Goal: Contribute content

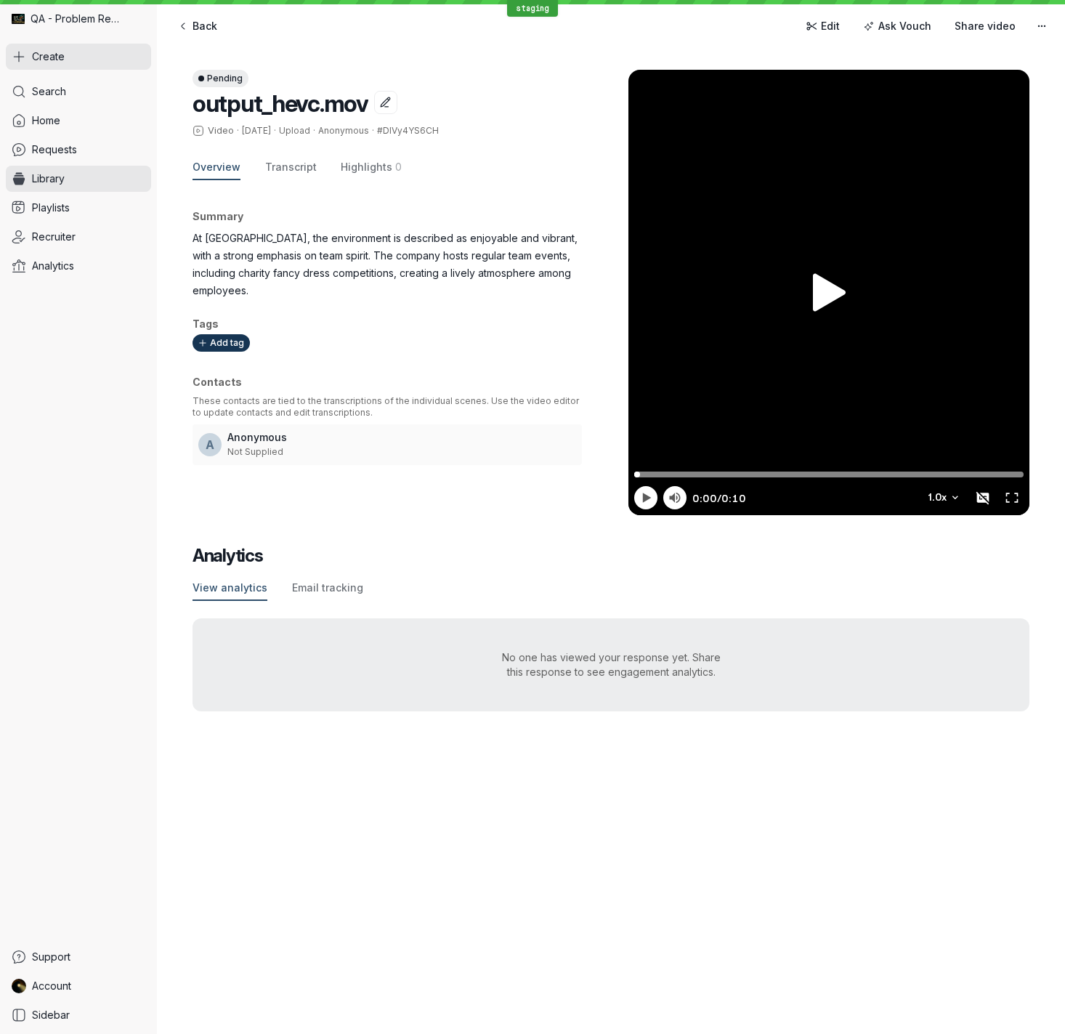
drag, startPoint x: 49, startPoint y: 51, endPoint x: 59, endPoint y: 57, distance: 11.5
click at [50, 51] on span "Create" at bounding box center [48, 56] width 33 height 15
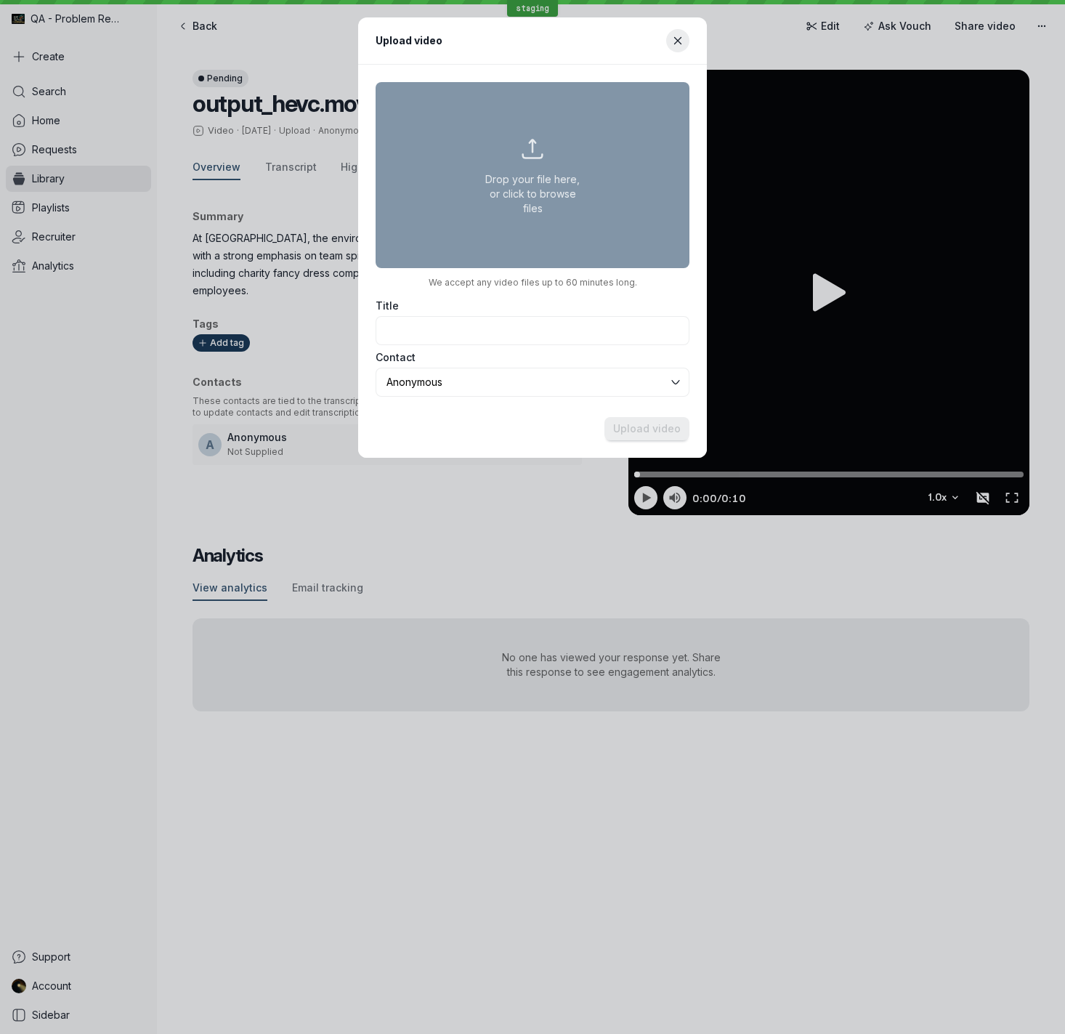
click at [551, 176] on button "Drop your file here, or click to browse files" at bounding box center [533, 175] width 314 height 186
type input "C:\fakepath\test.mov"
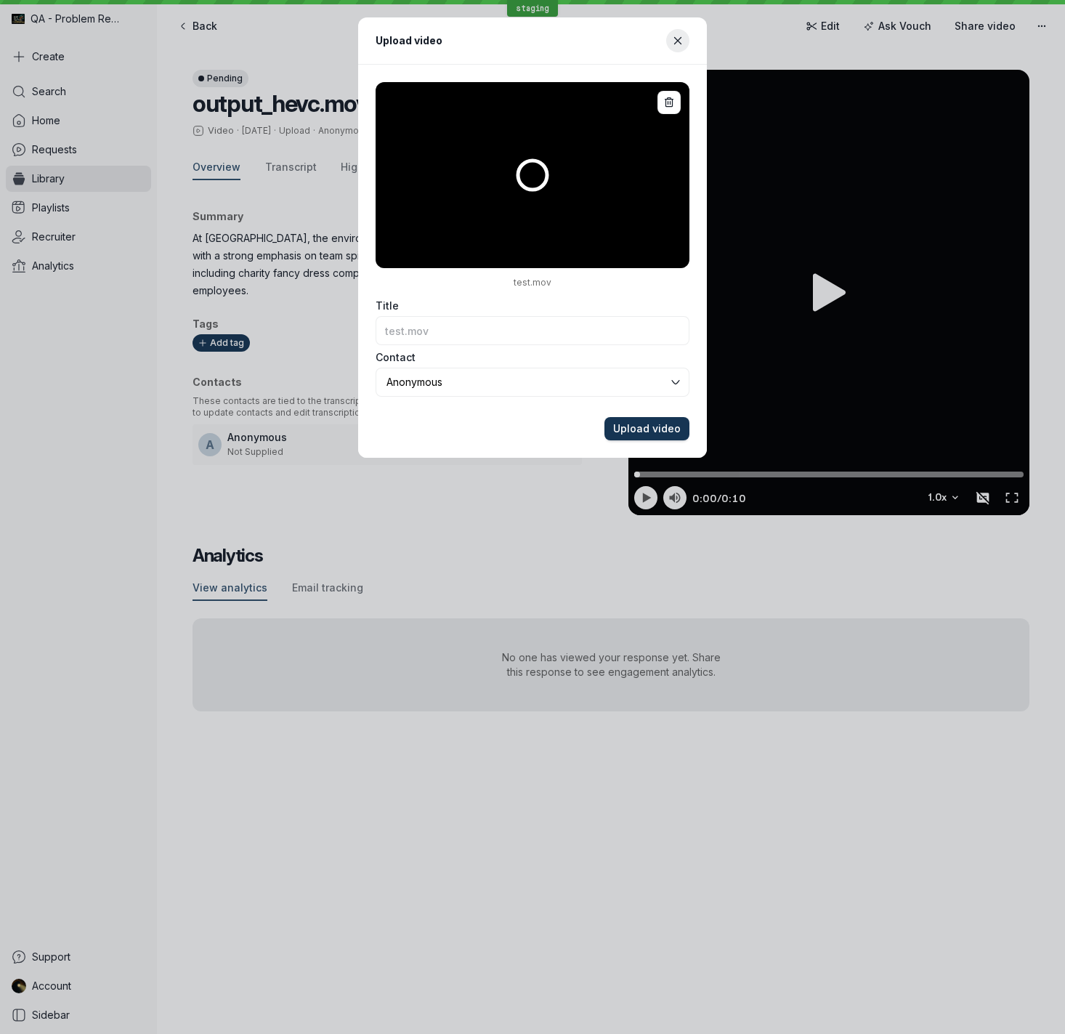
click at [653, 429] on span "Upload video" at bounding box center [647, 428] width 68 height 15
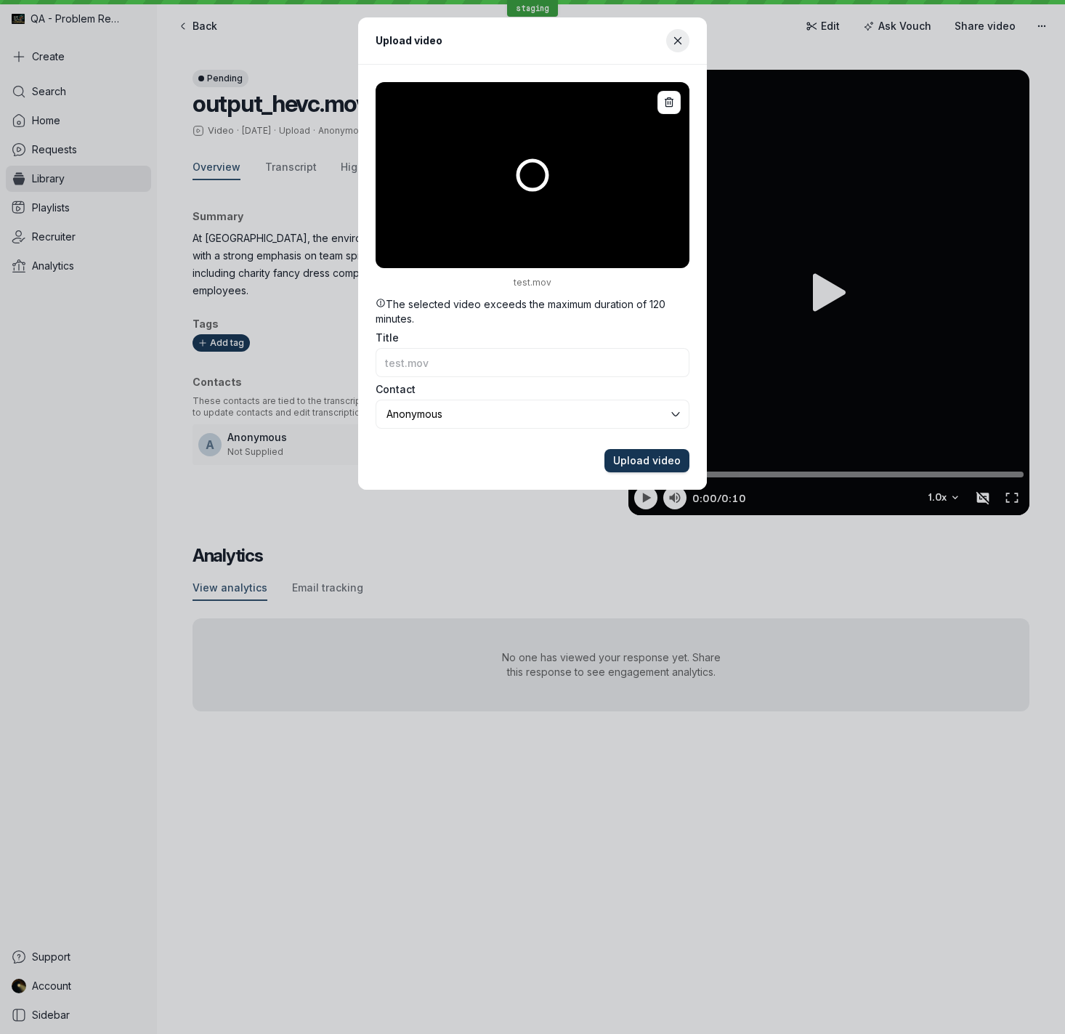
click at [654, 453] on span "Upload video" at bounding box center [647, 460] width 68 height 15
click at [671, 104] on icon "button" at bounding box center [669, 101] width 9 height 9
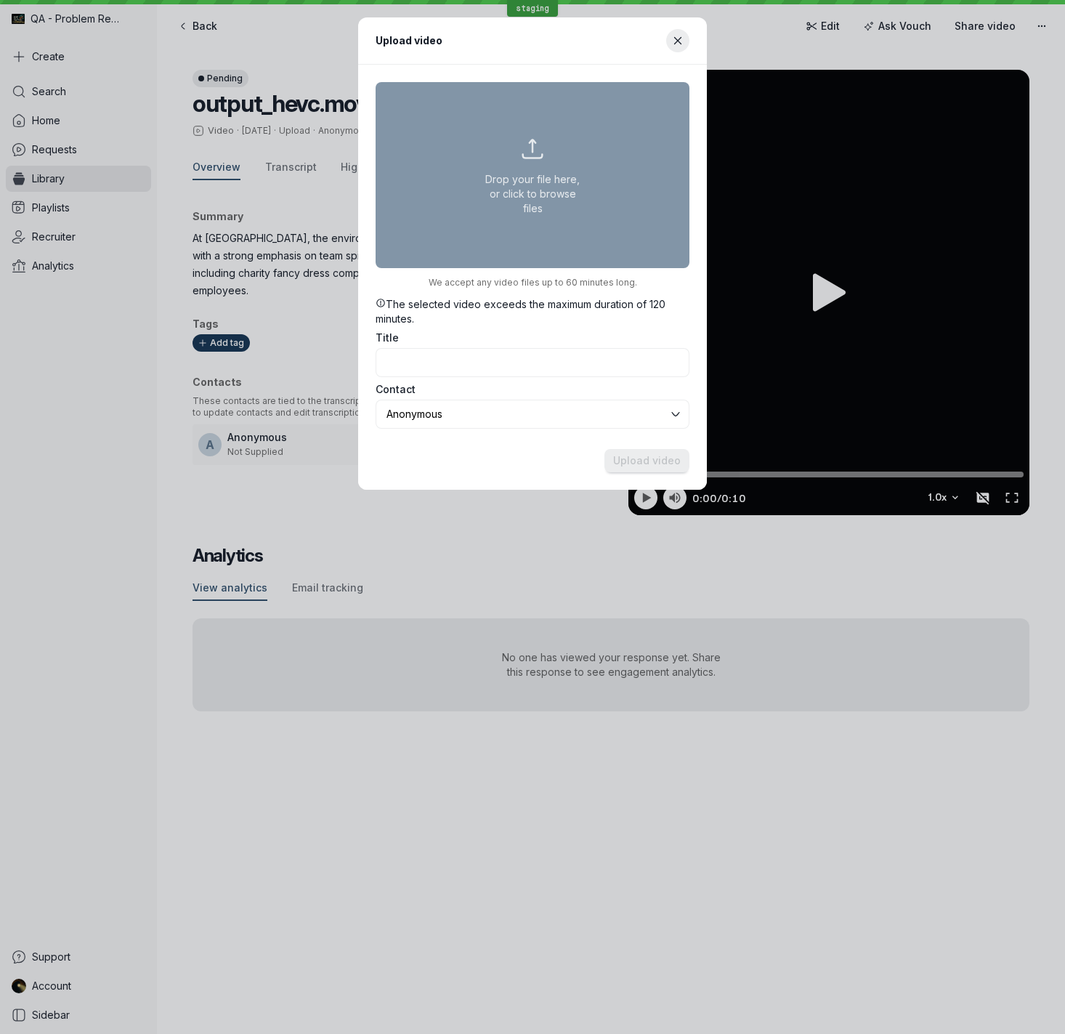
click at [528, 190] on button "Drop your file here, or click to browse files" at bounding box center [533, 175] width 314 height 186
type input "C:\fakepath\test.mov"
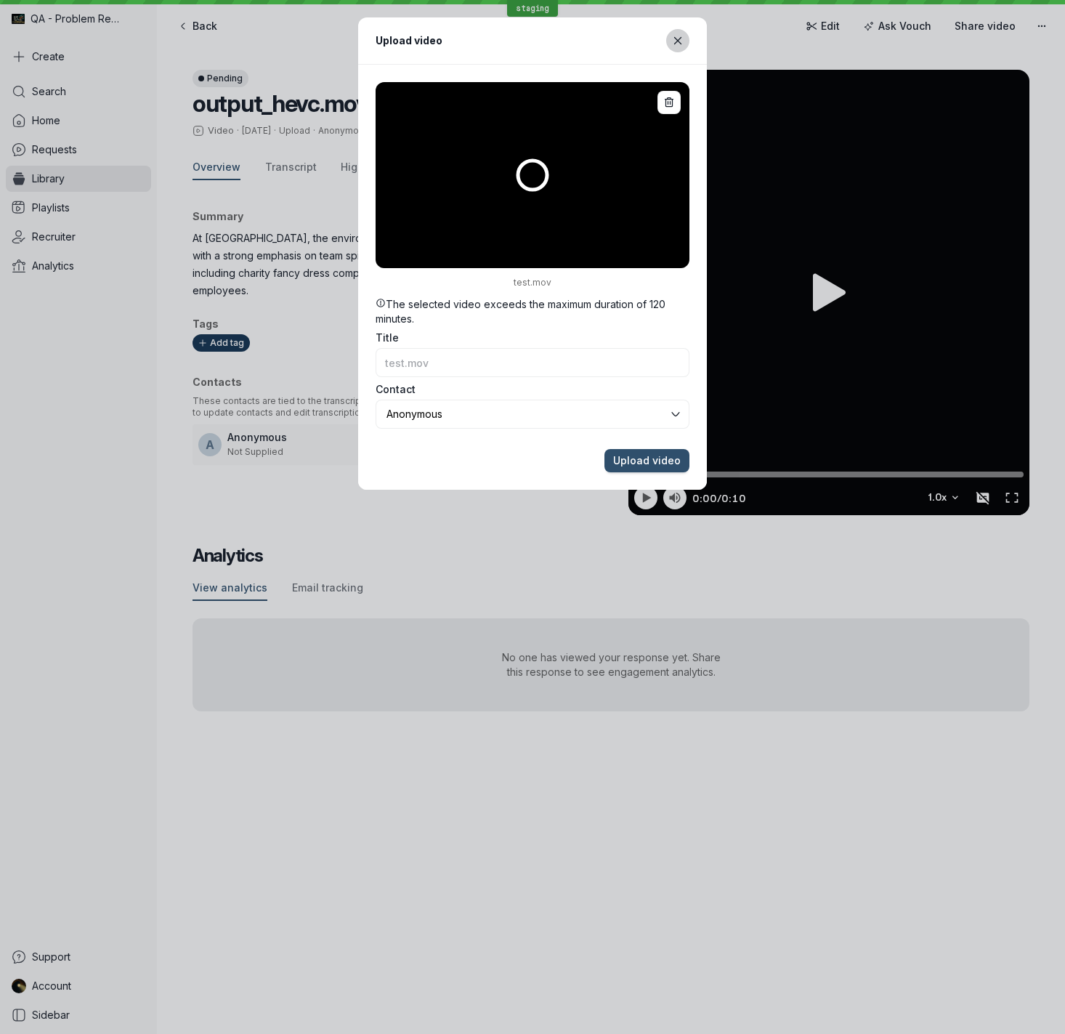
click at [680, 39] on icon "Close modal" at bounding box center [678, 41] width 12 height 12
